Goal: Navigation & Orientation: Find specific page/section

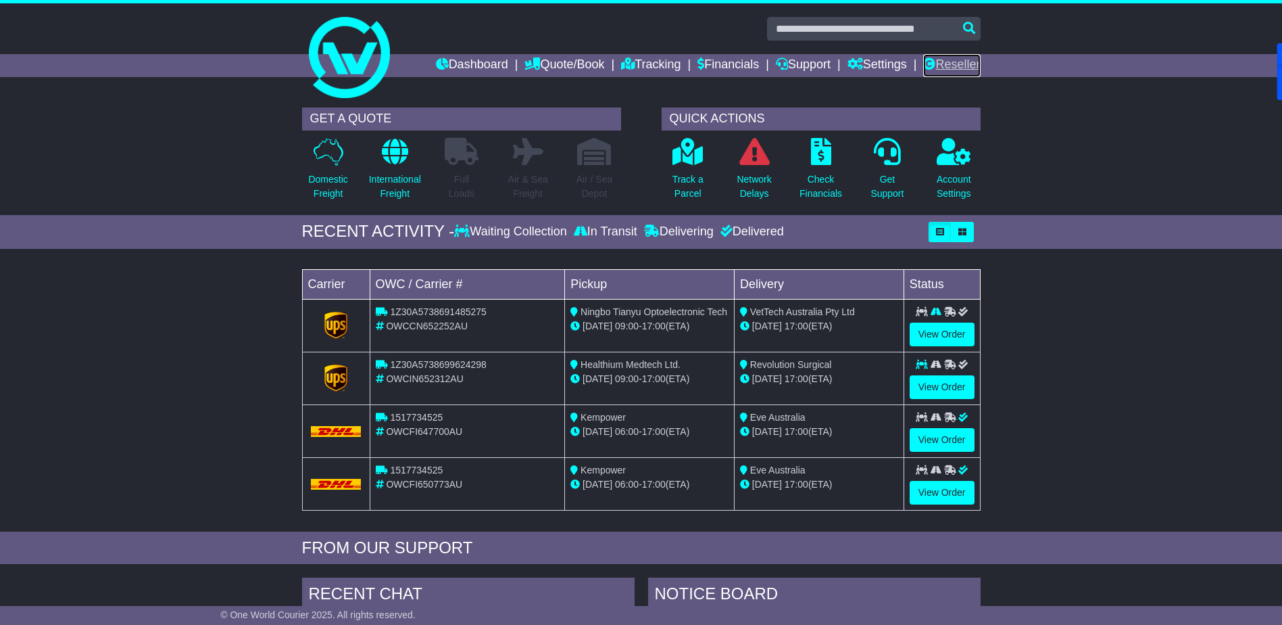
click at [942, 69] on link "Reseller" at bounding box center [951, 65] width 57 height 23
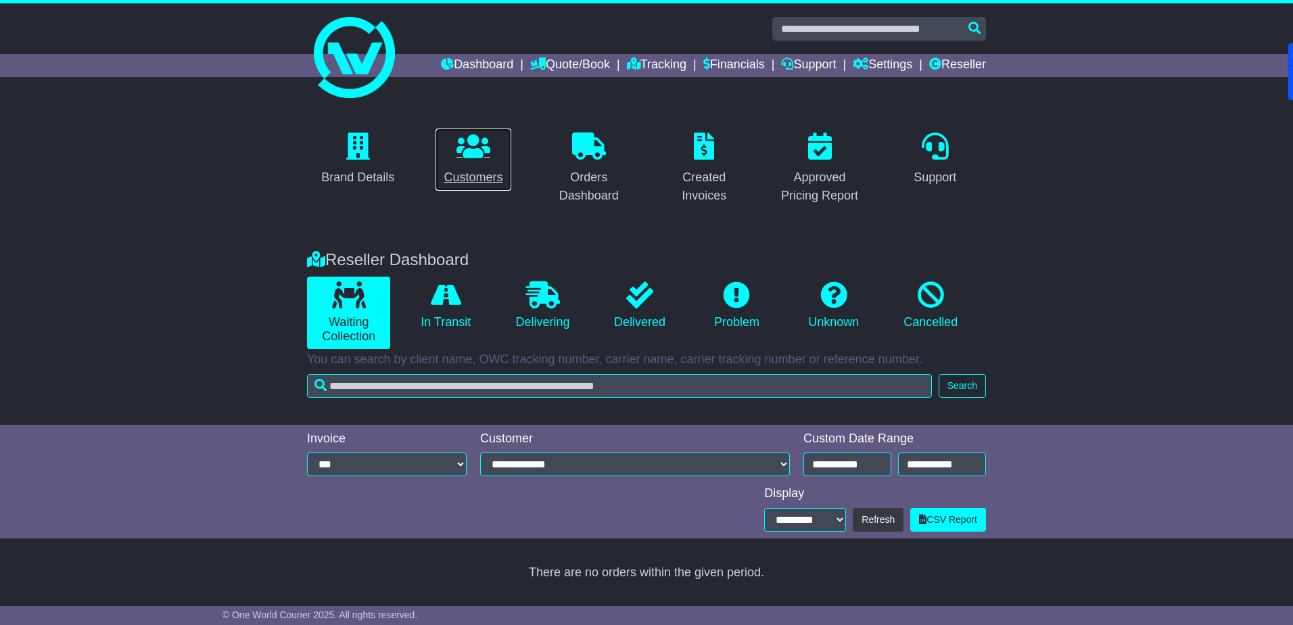
click at [473, 166] on link "Customers" at bounding box center [473, 160] width 76 height 64
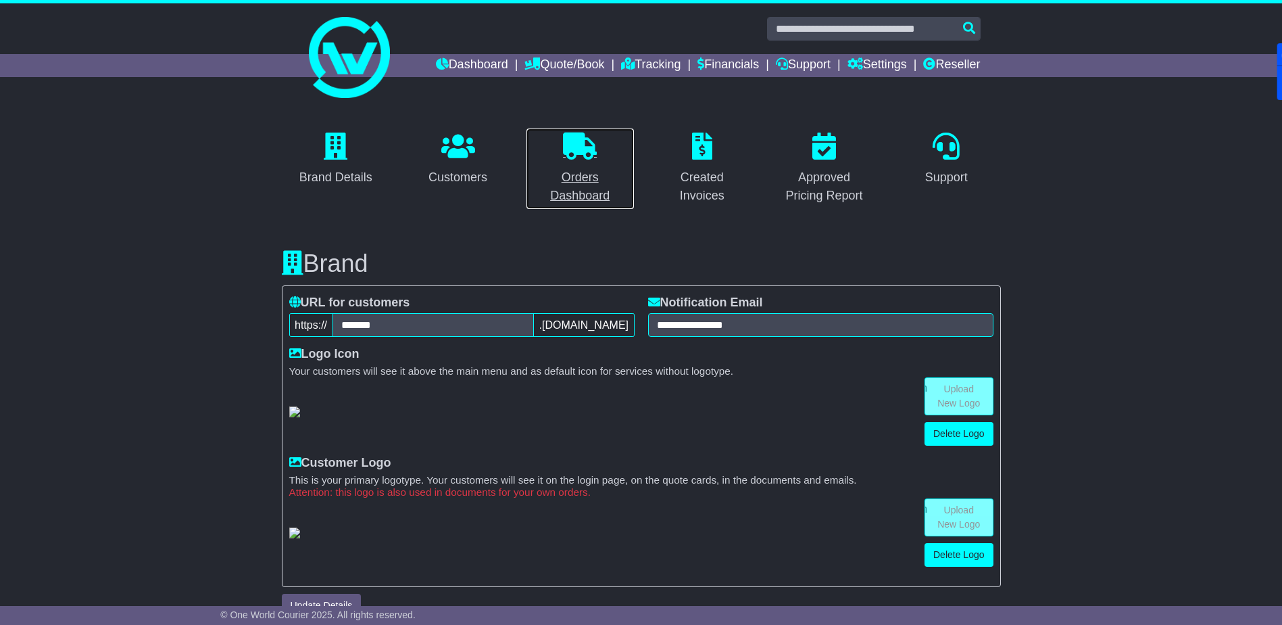
click at [581, 155] on icon at bounding box center [580, 146] width 34 height 27
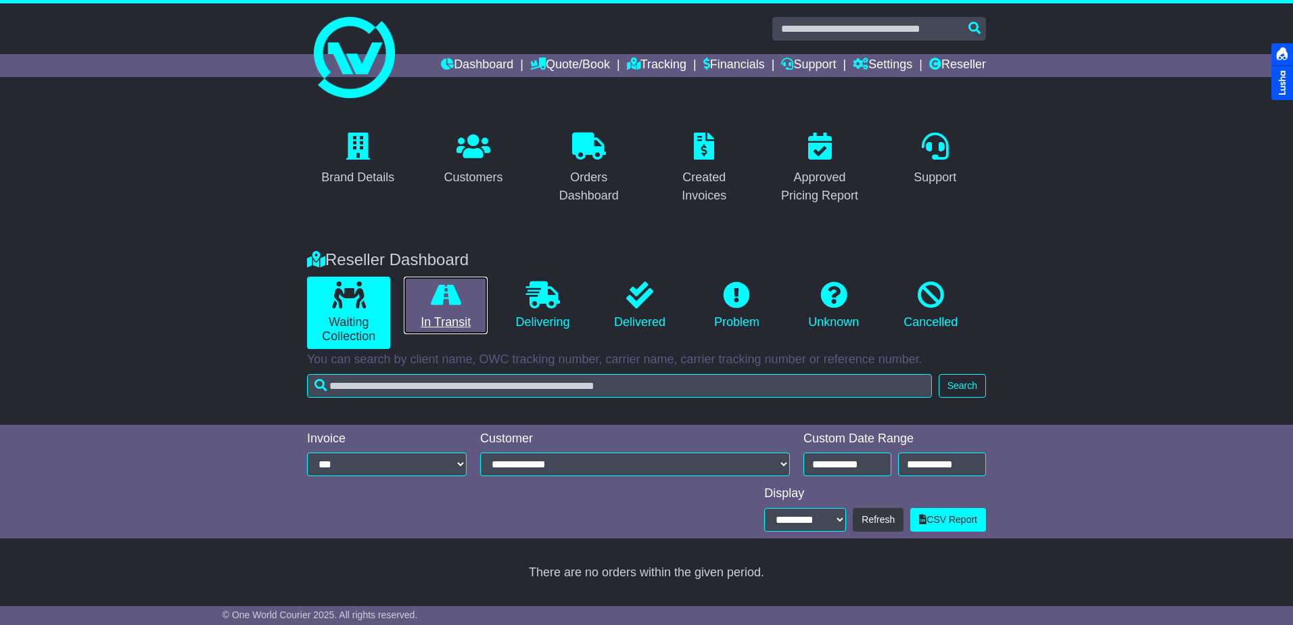
click at [443, 311] on link "In Transit" at bounding box center [445, 306] width 83 height 58
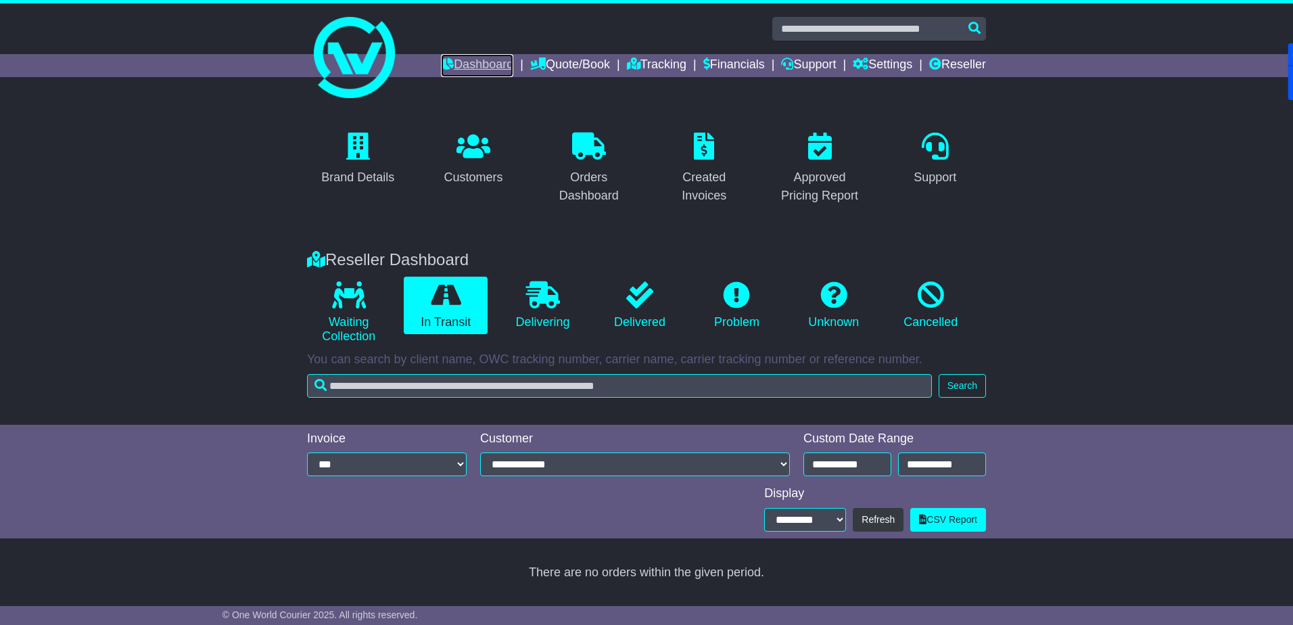
click at [464, 70] on link "Dashboard" at bounding box center [477, 65] width 72 height 23
